Goal: Task Accomplishment & Management: Complete application form

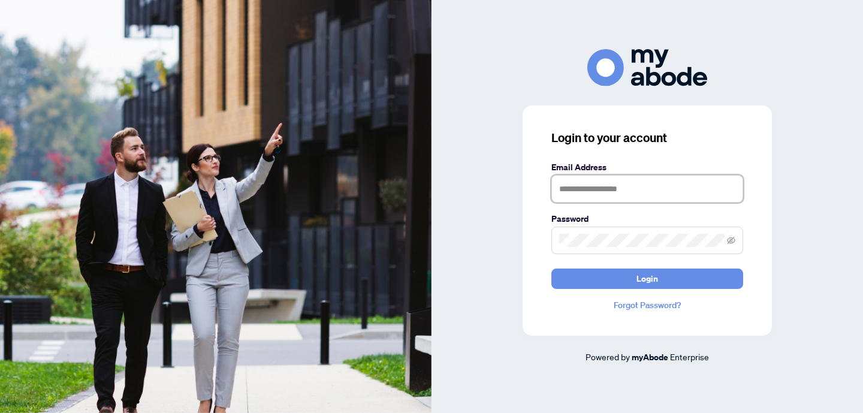
click at [640, 195] on input "text" at bounding box center [647, 189] width 192 height 28
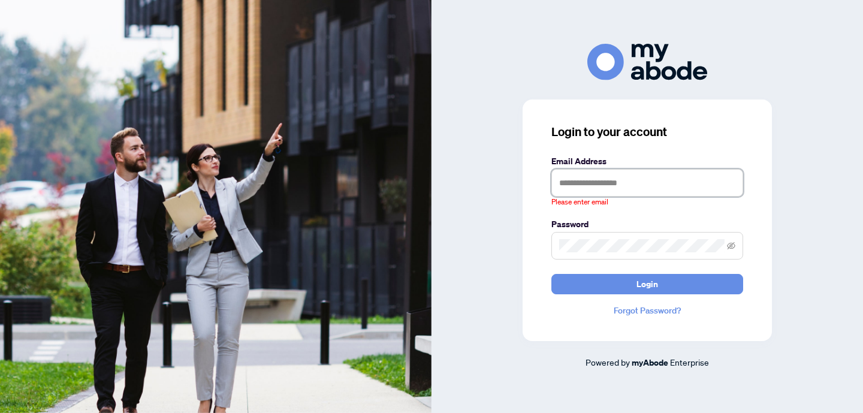
type input "**********"
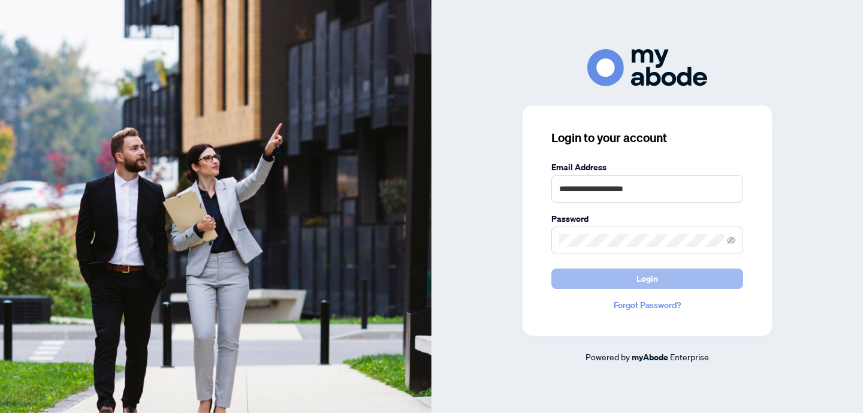
click at [657, 276] on span "Login" at bounding box center [647, 278] width 22 height 19
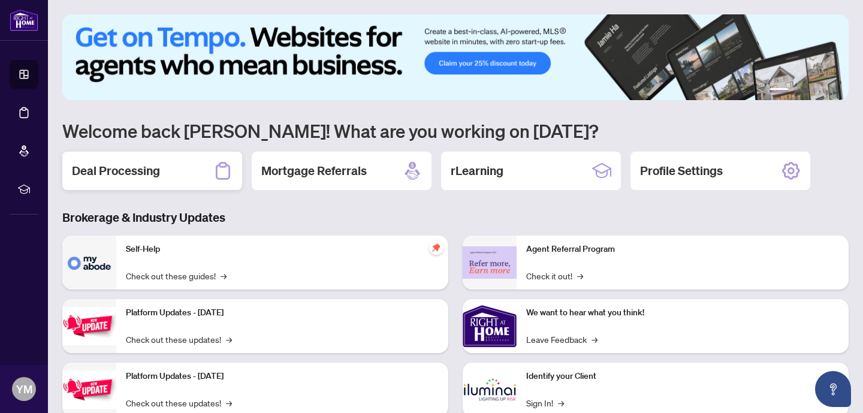
click at [95, 170] on h2 "Deal Processing" at bounding box center [116, 170] width 88 height 17
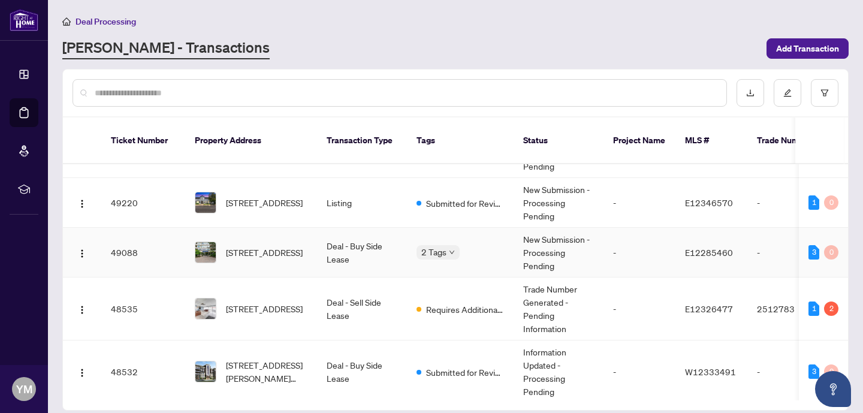
scroll to position [79, 0]
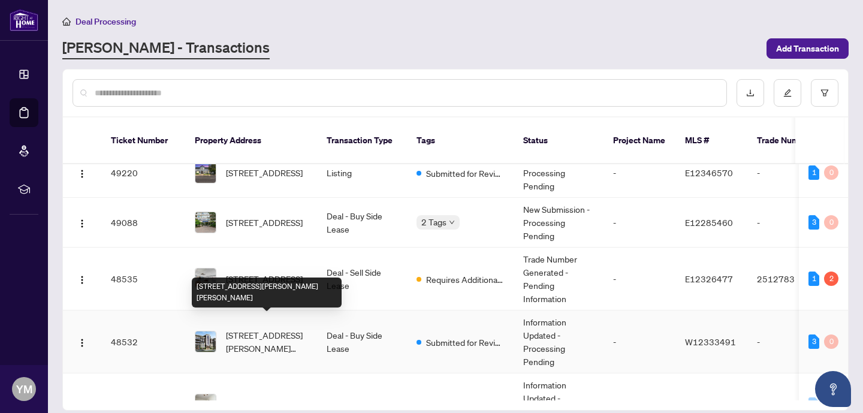
click at [269, 328] on span "[STREET_ADDRESS][PERSON_NAME][PERSON_NAME]" at bounding box center [266, 341] width 81 height 26
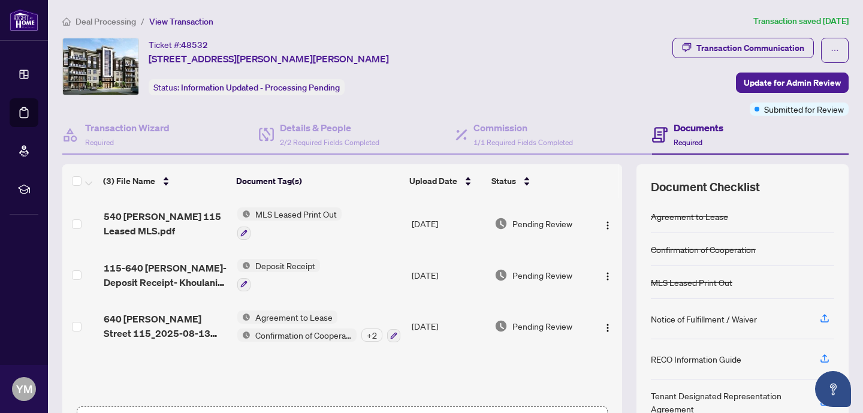
scroll to position [88, 0]
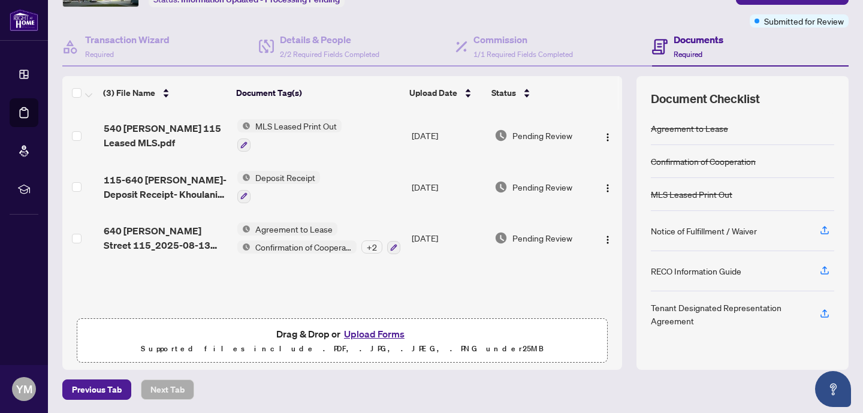
click at [370, 332] on button "Upload Forms" at bounding box center [374, 334] width 68 height 16
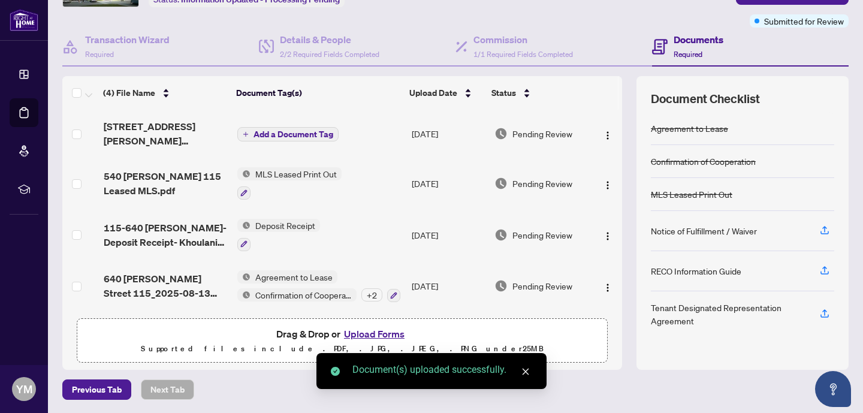
click at [301, 132] on span "Add a Document Tag" at bounding box center [293, 134] width 80 height 8
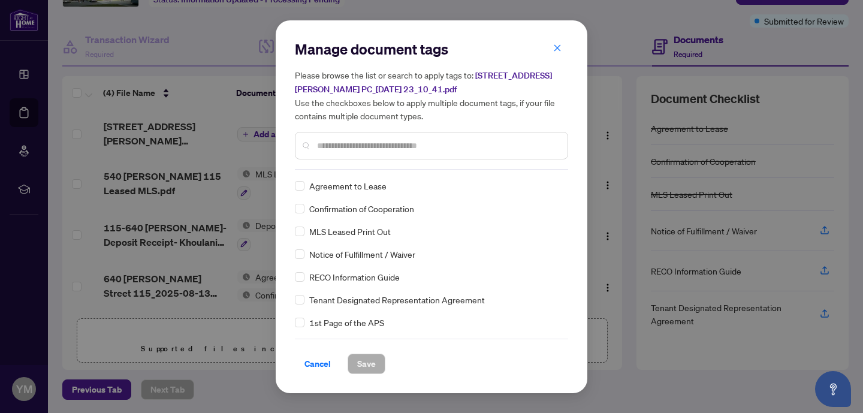
click at [353, 146] on input "text" at bounding box center [437, 145] width 241 height 13
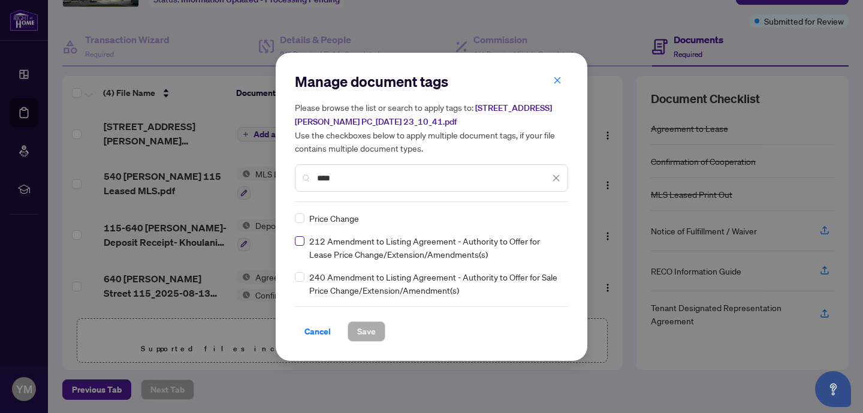
type input "****"
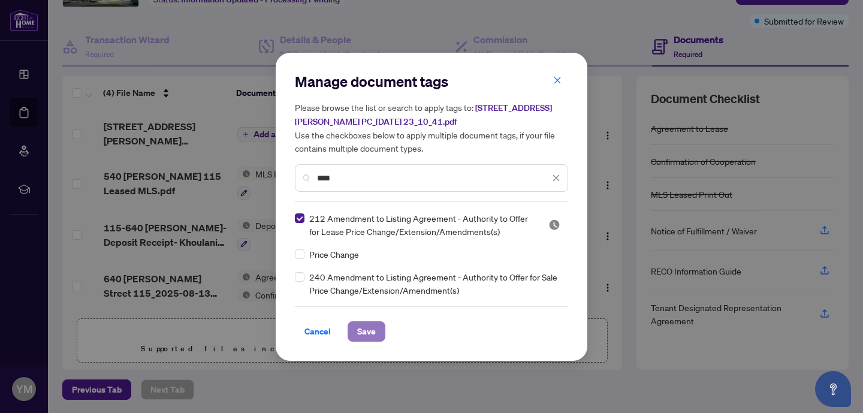
click at [365, 325] on span "Save" at bounding box center [366, 331] width 19 height 19
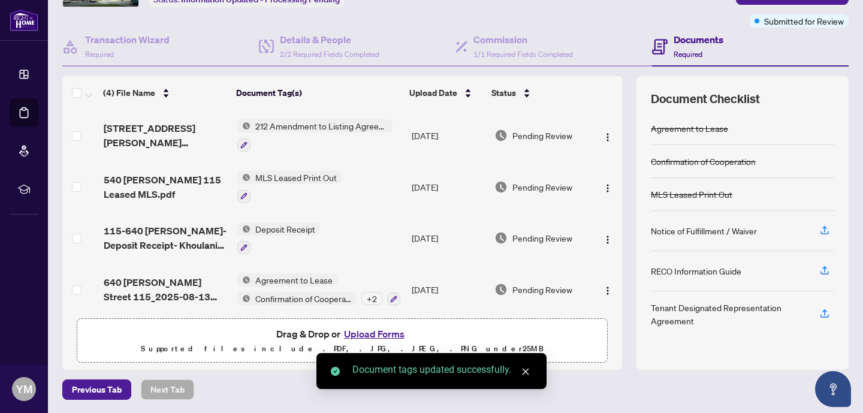
scroll to position [0, 0]
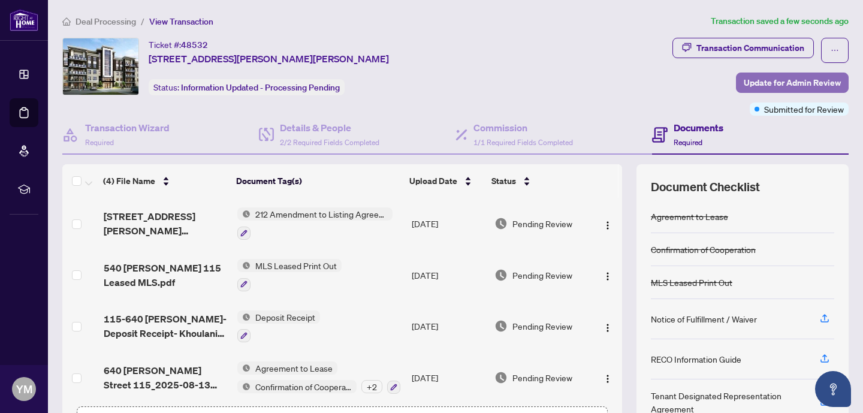
click at [777, 82] on span "Update for Admin Review" at bounding box center [792, 82] width 97 height 19
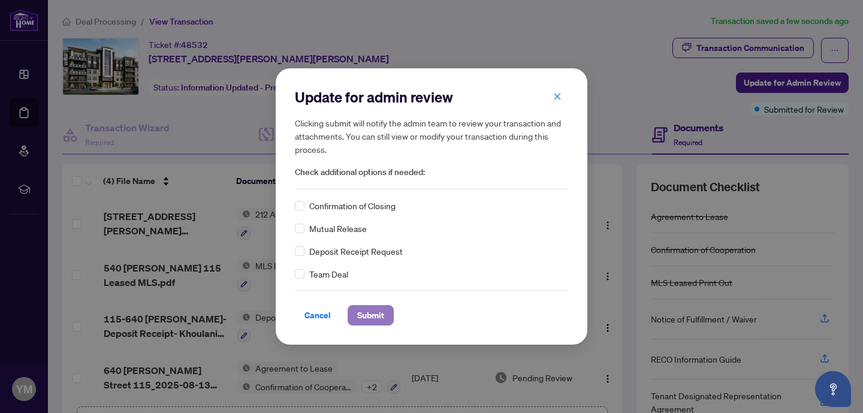
click at [383, 320] on span "Submit" at bounding box center [370, 315] width 27 height 19
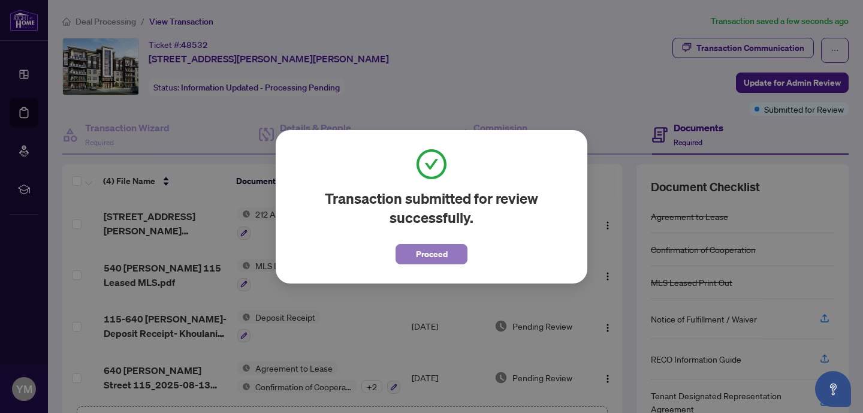
click at [433, 251] on span "Proceed" at bounding box center [432, 253] width 32 height 19
